Goal: Check status: Check status

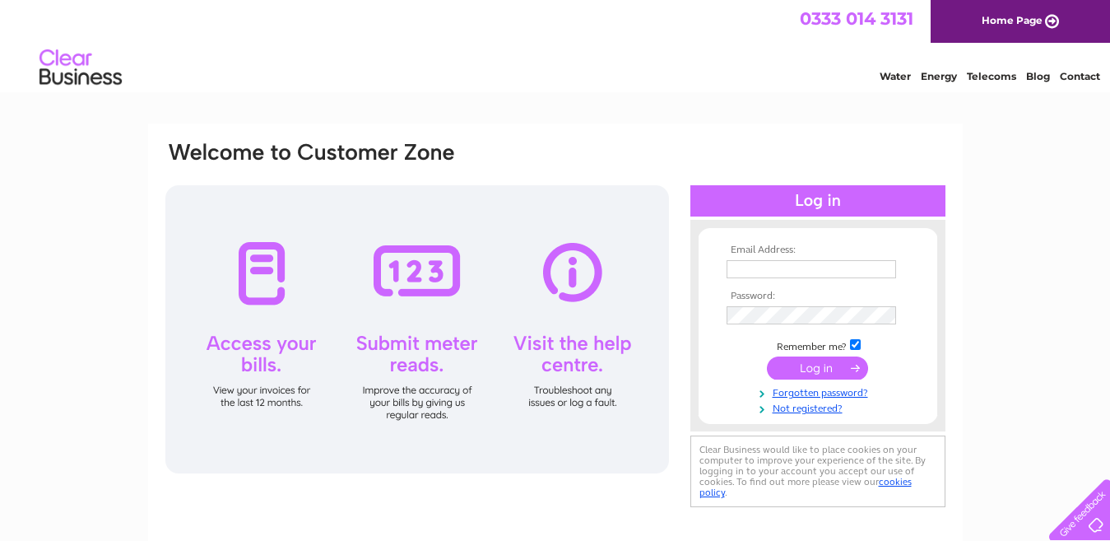
type input "dcollins49mot@gmail.com"
click at [813, 370] on input "submit" at bounding box center [817, 367] width 101 height 23
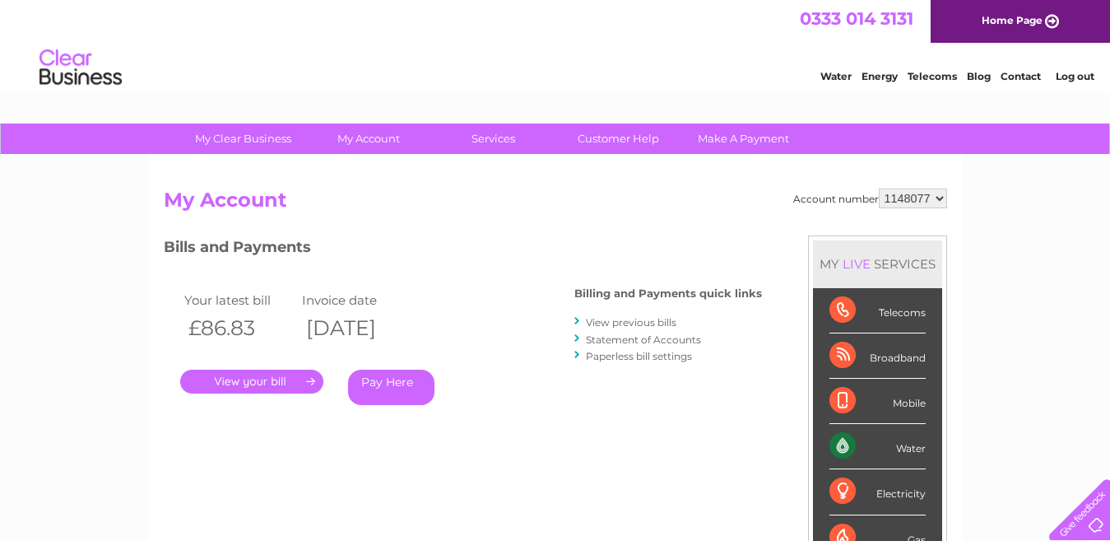
click at [258, 382] on link "." at bounding box center [251, 381] width 143 height 24
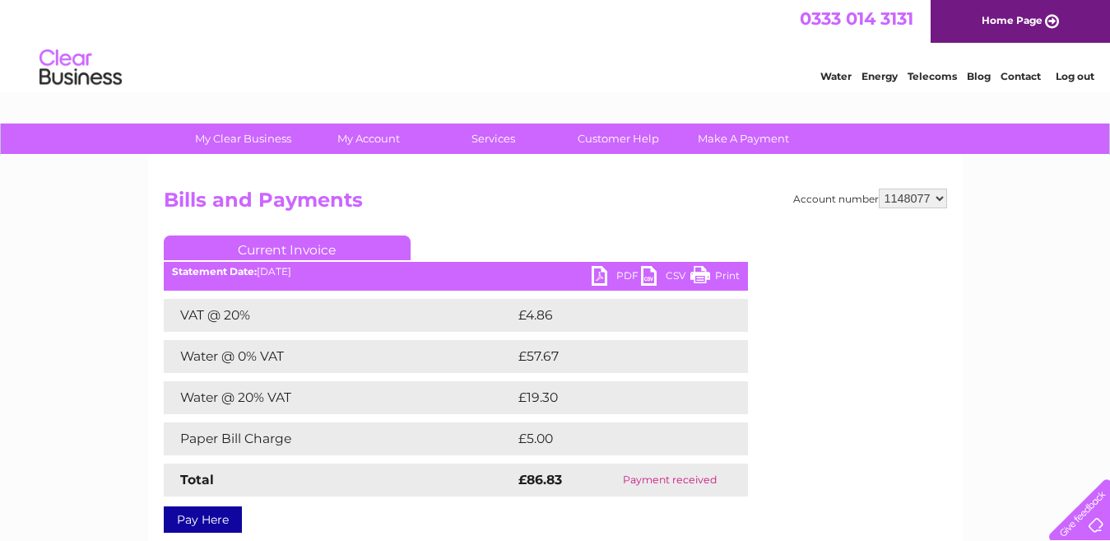
click at [590, 273] on div "Statement Date: [DATE]" at bounding box center [456, 272] width 584 height 12
click at [615, 273] on link "PDF" at bounding box center [616, 278] width 49 height 24
